Goal: Information Seeking & Learning: Learn about a topic

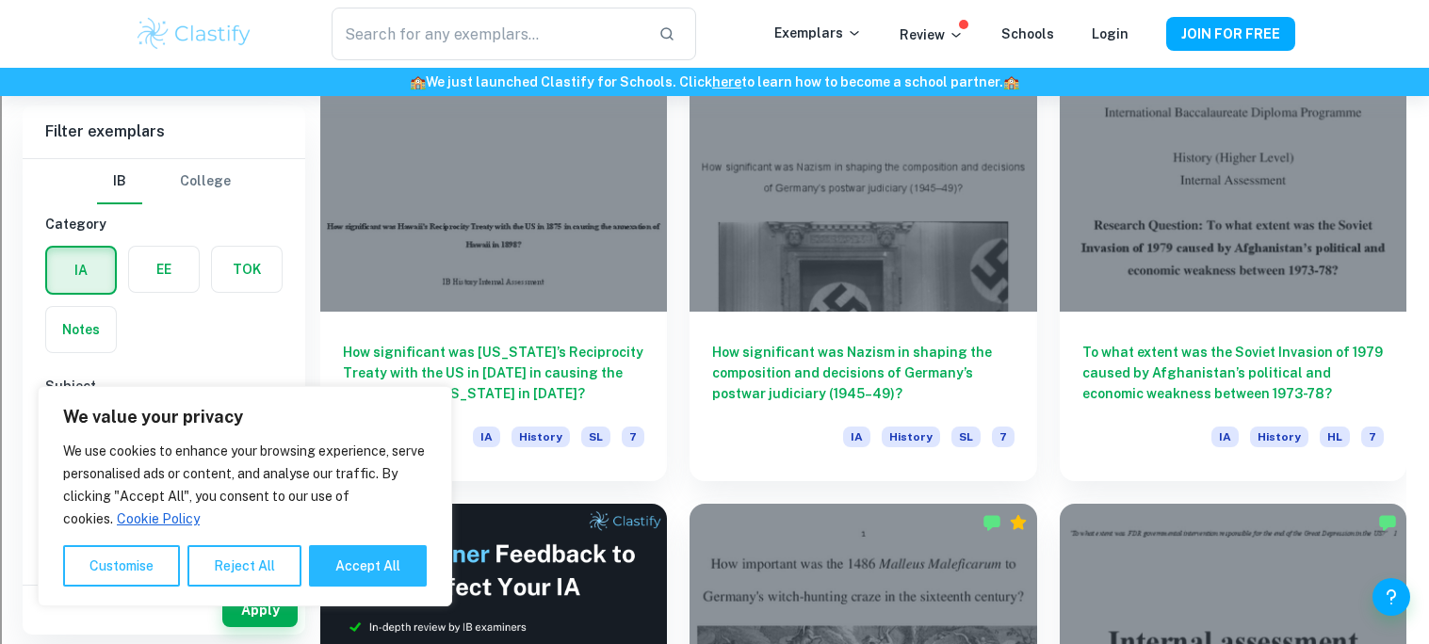
scroll to position [2845, 0]
click at [290, 585] on button "Reject All" at bounding box center [244, 565] width 114 height 41
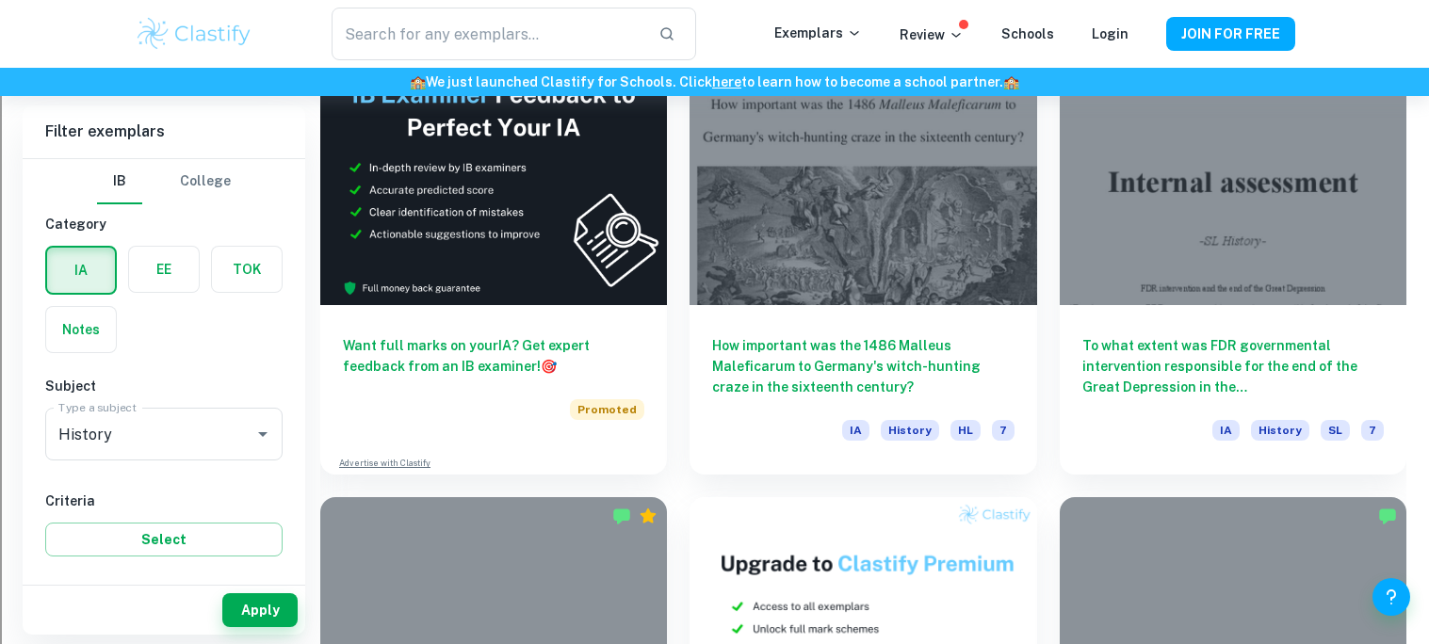
scroll to position [3306, 0]
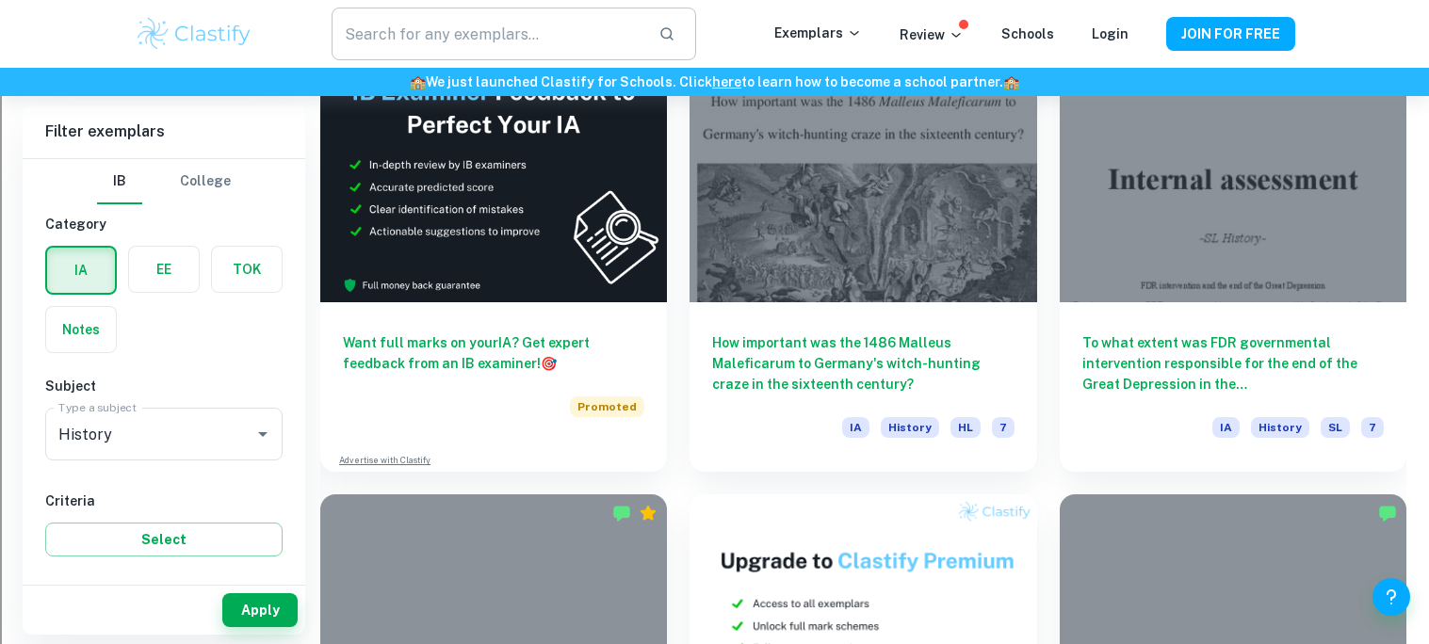
click at [616, 42] on input "text" at bounding box center [486, 34] width 311 height 53
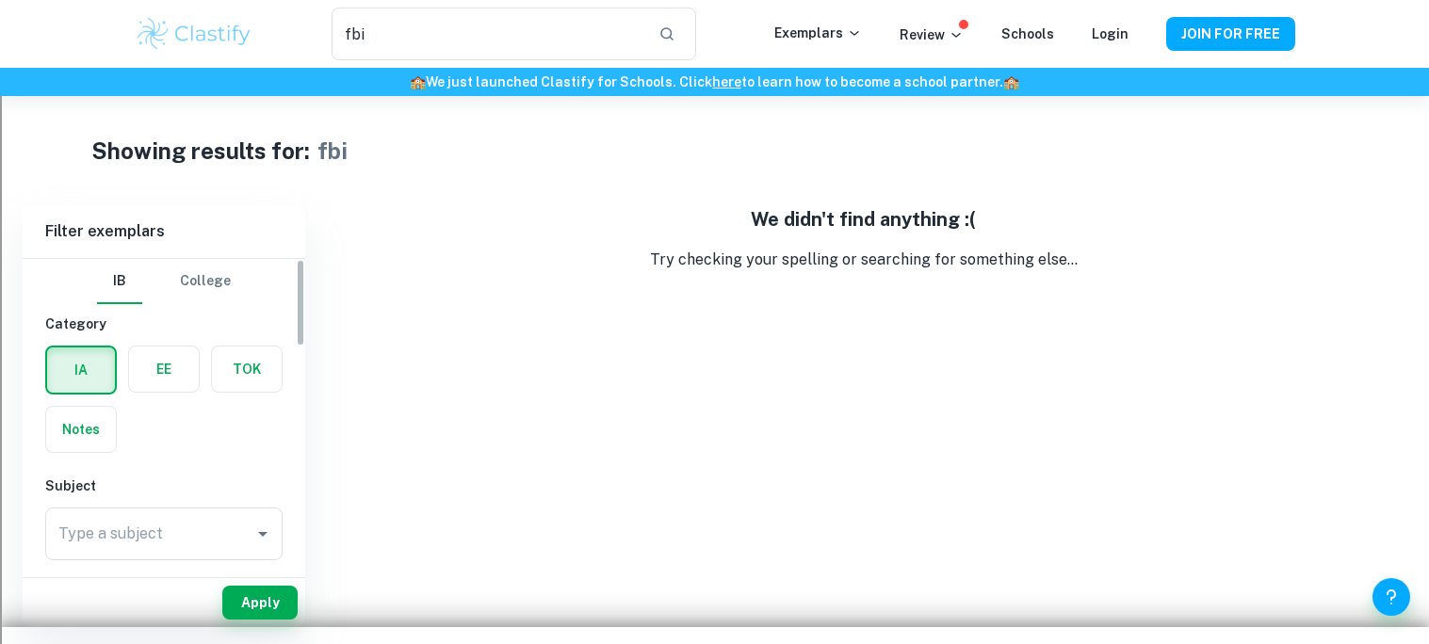
click at [142, 364] on label "button" at bounding box center [164, 369] width 70 height 45
click at [0, 0] on input "radio" at bounding box center [0, 0] width 0 height 0
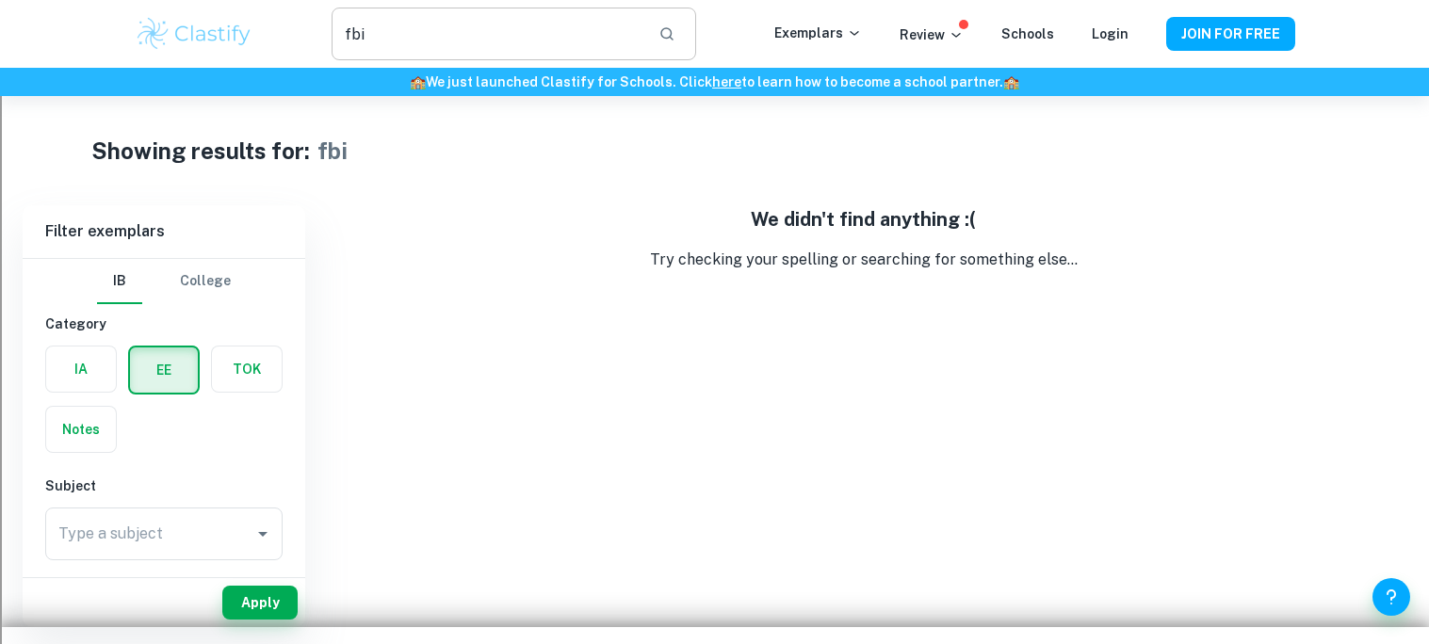
click at [584, 55] on input "fbi" at bounding box center [486, 34] width 311 height 53
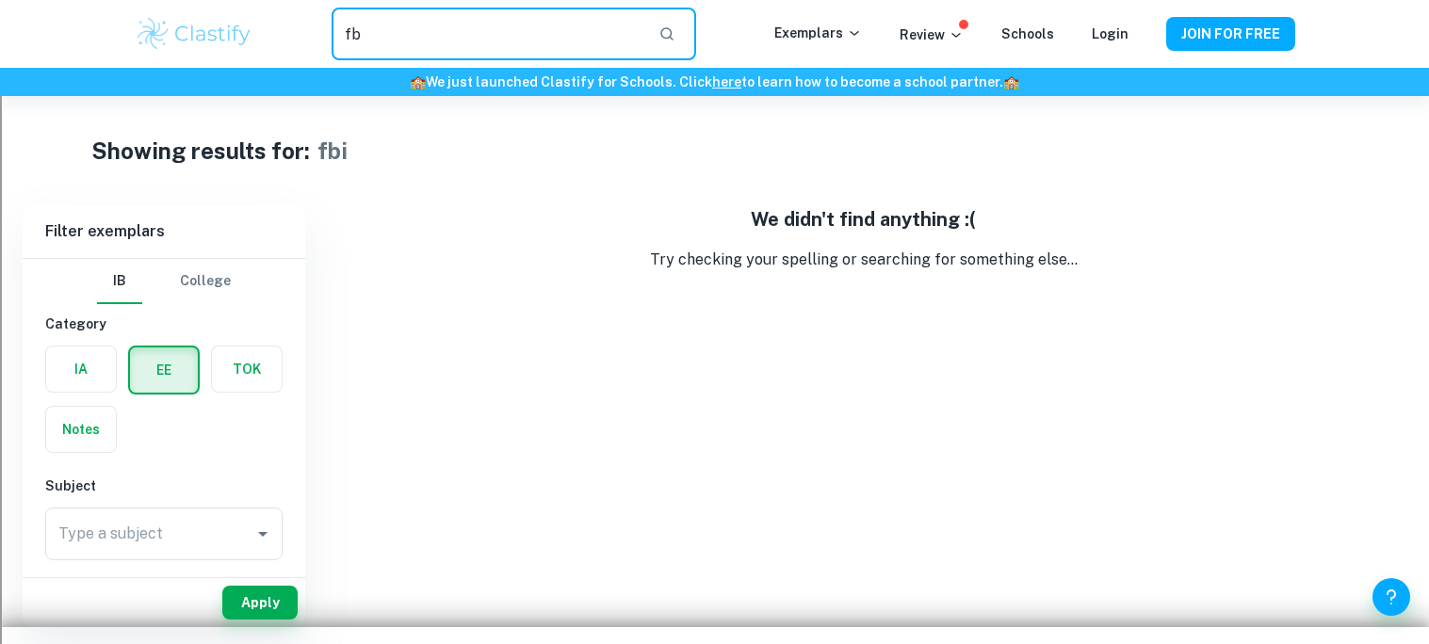
type input "f"
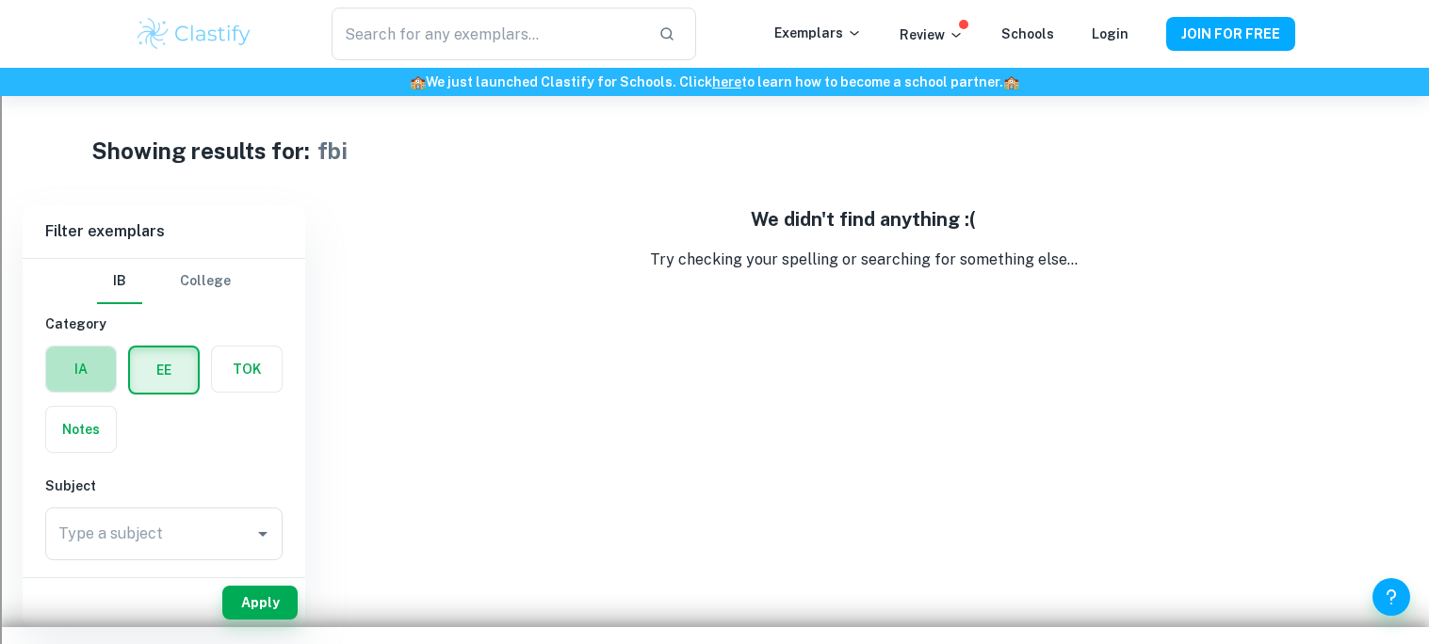
click at [68, 376] on label "button" at bounding box center [81, 369] width 70 height 45
click at [0, 0] on input "radio" at bounding box center [0, 0] width 0 height 0
click at [47, 347] on button "IA" at bounding box center [81, 369] width 68 height 45
click at [191, 27] on img at bounding box center [195, 34] width 120 height 38
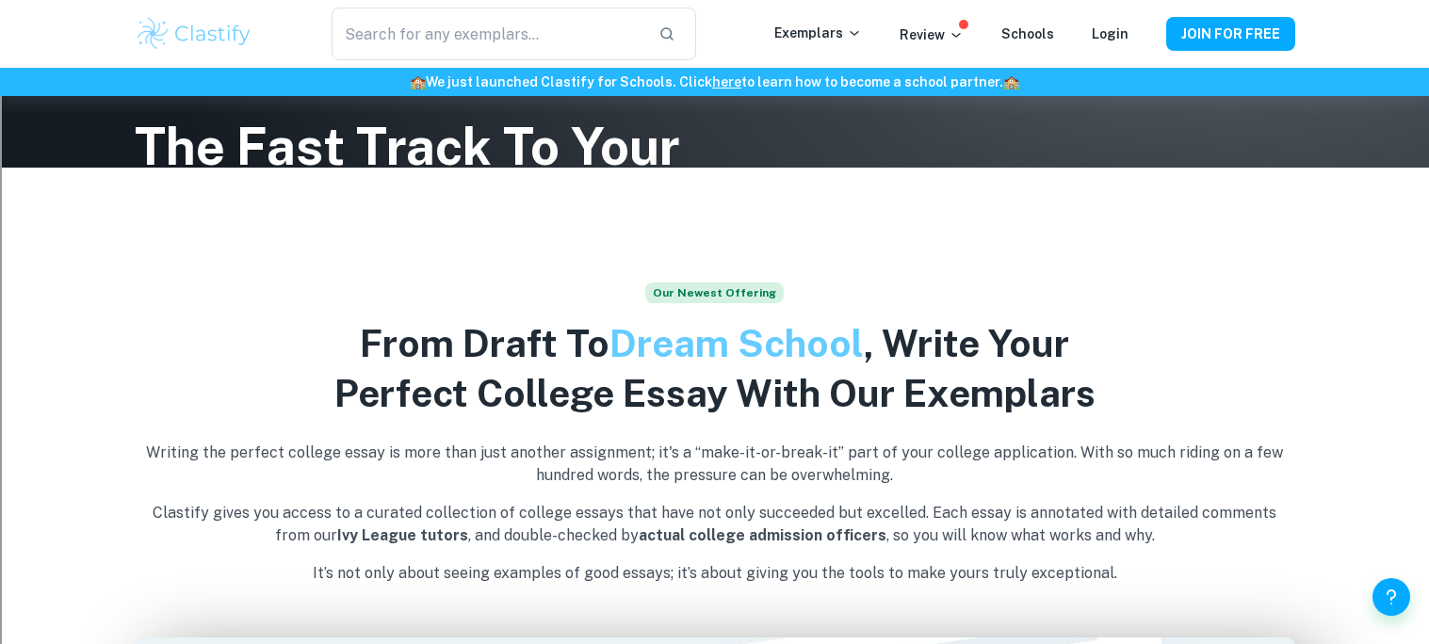
scroll to position [522, 0]
